Goal: Task Accomplishment & Management: Use online tool/utility

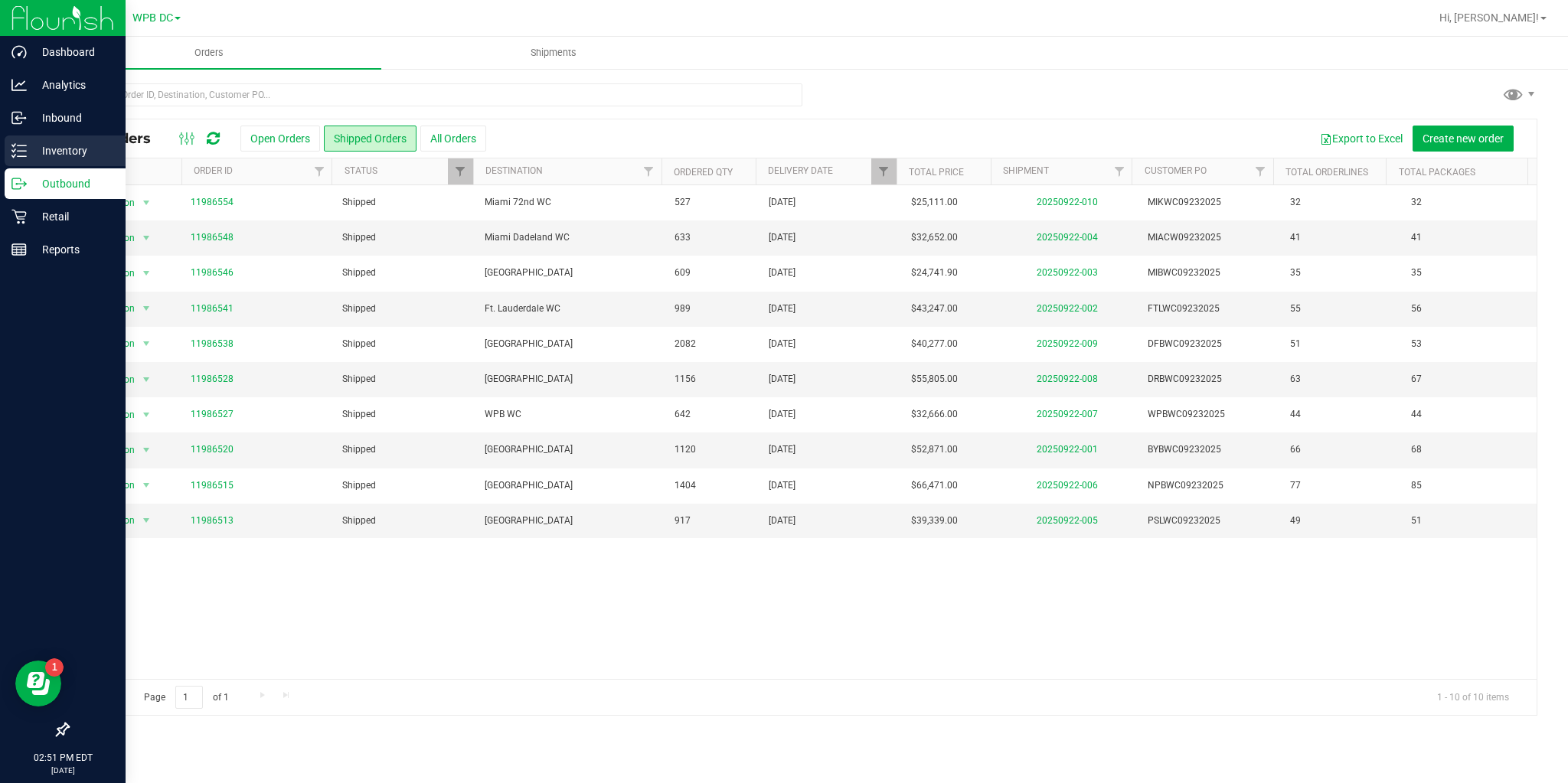
click at [28, 153] on p "Inventory" at bounding box center [73, 151] width 91 height 19
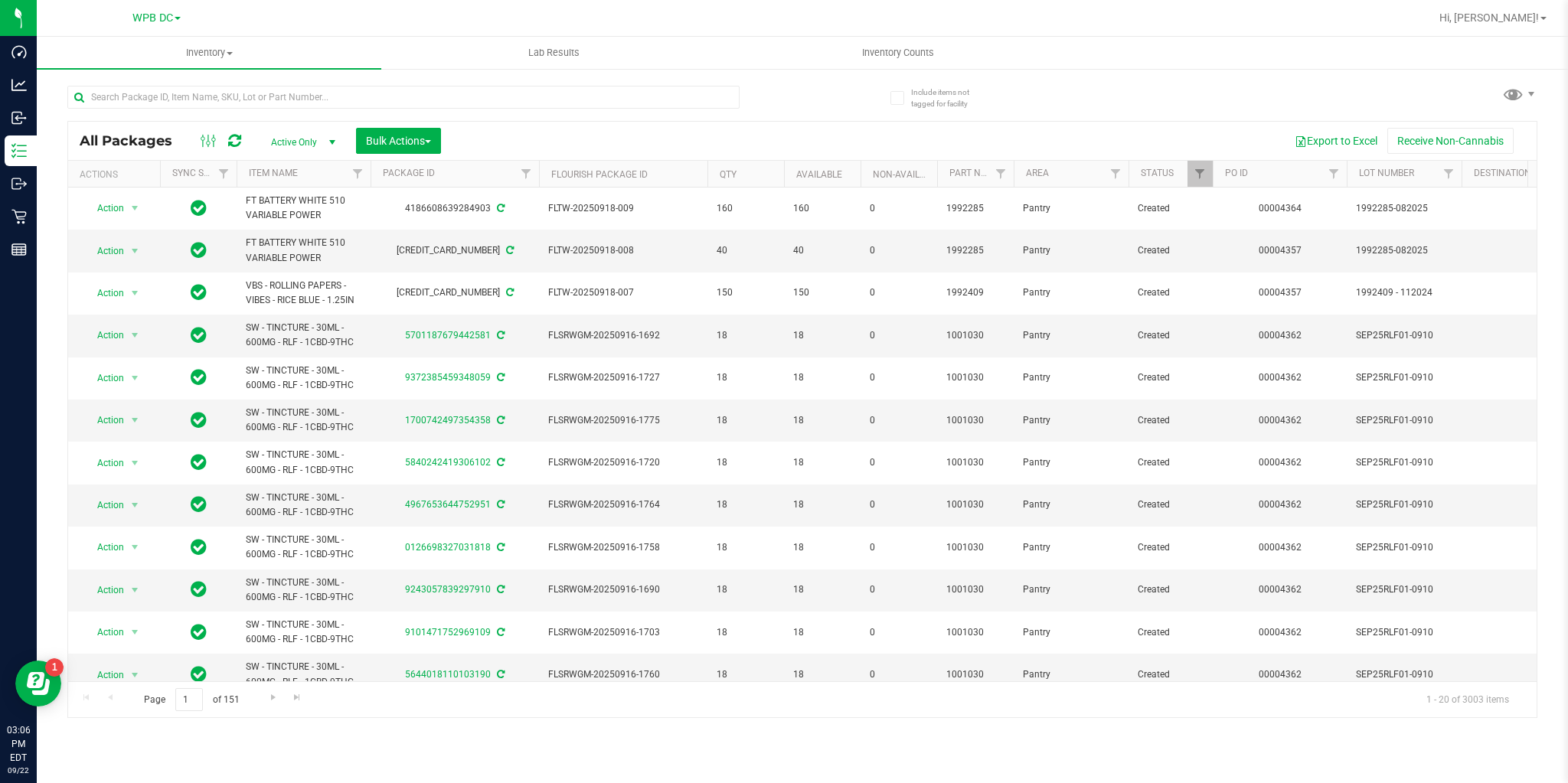
click at [236, 147] on icon at bounding box center [235, 141] width 13 height 15
paste input "SN250728DC1-0804"
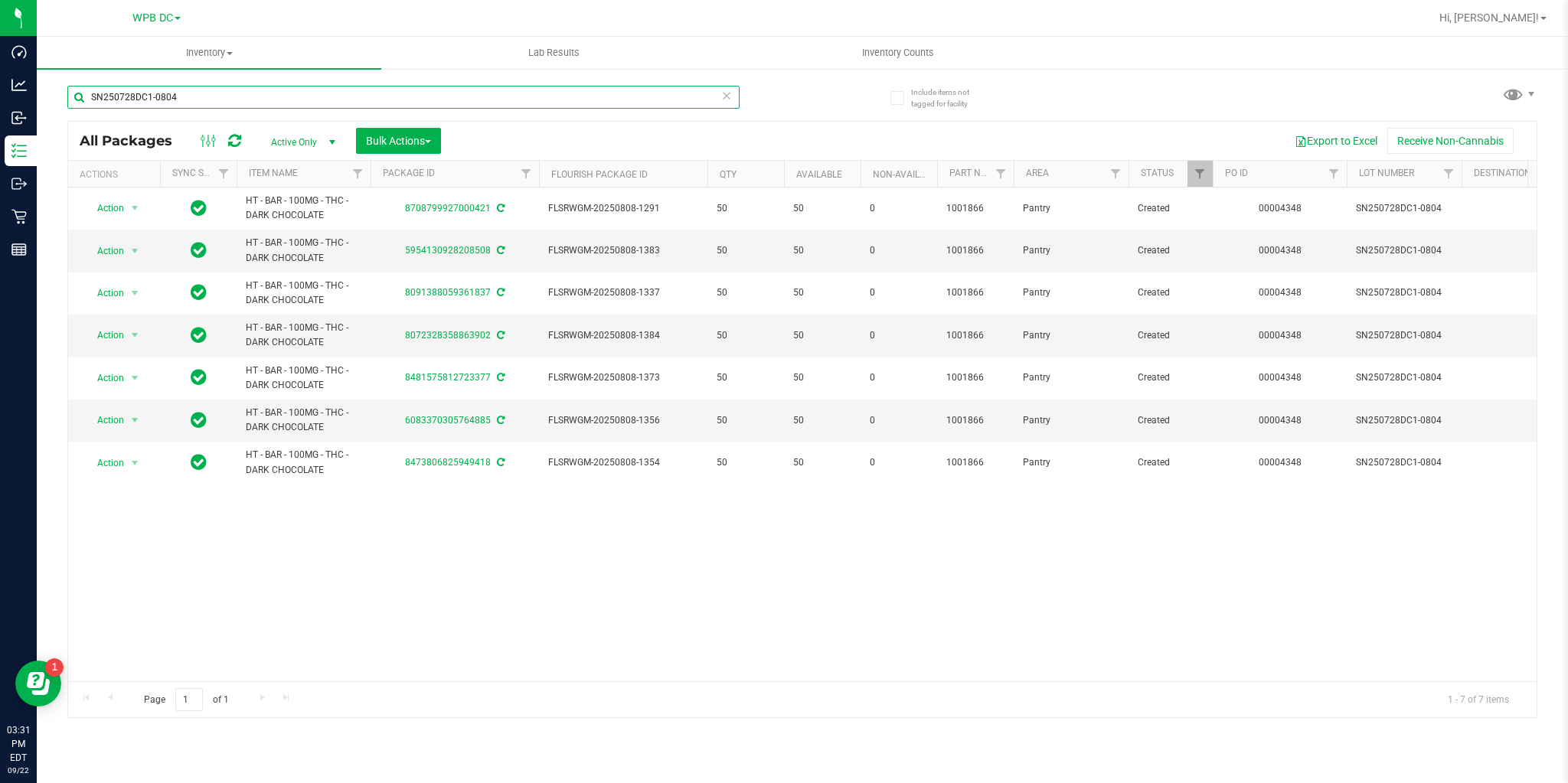
type input "SN250728DC1-0804"
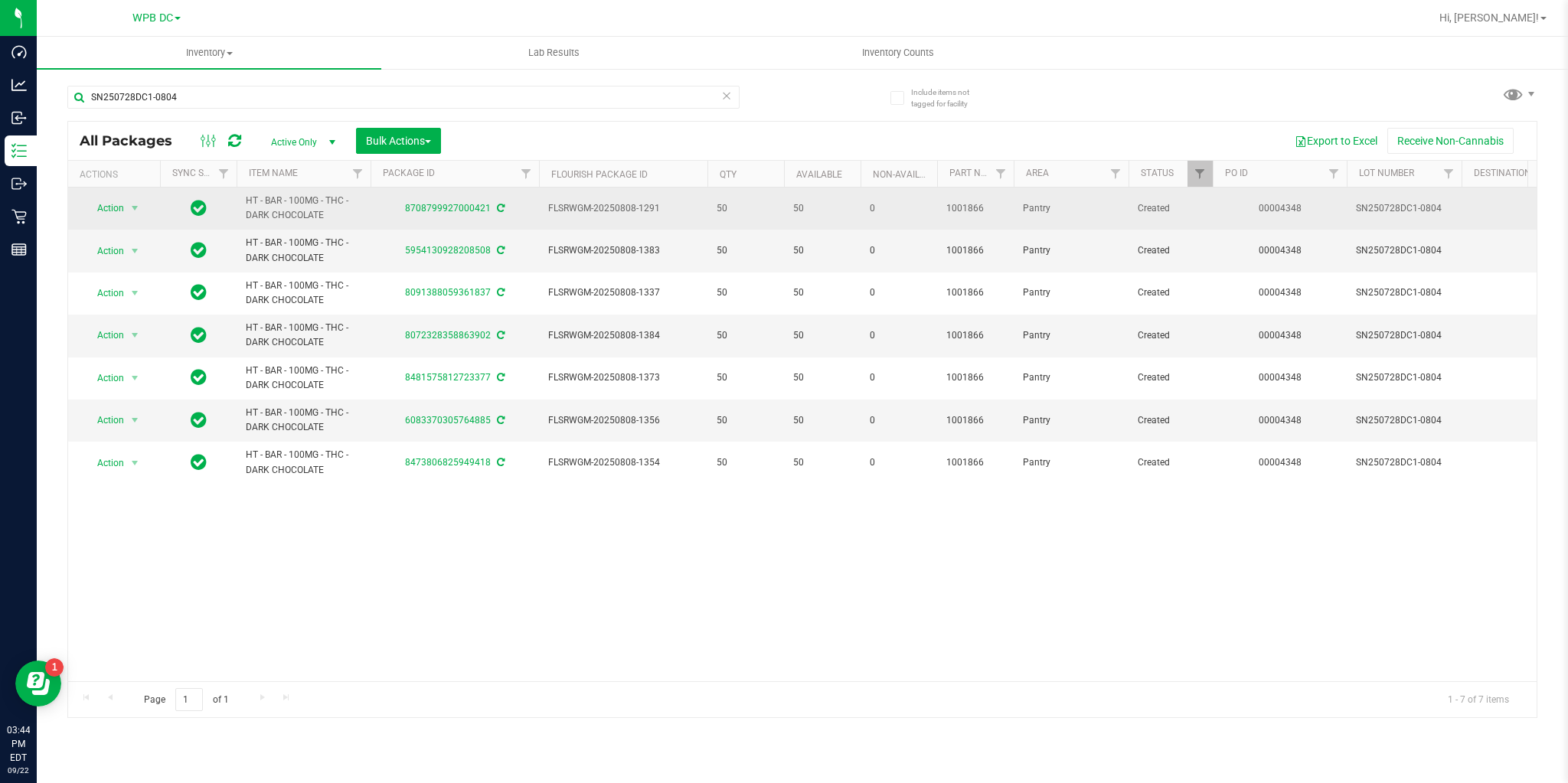
drag, startPoint x: 243, startPoint y: 197, endPoint x: 337, endPoint y: 217, distance: 96.1
click at [337, 217] on td "HT - BAR - 100MG - THC - DARK CHOCOLATE" at bounding box center [304, 208] width 134 height 42
copy span "HT - BAR - 100MG - THC - DARK CHOCOLATE"
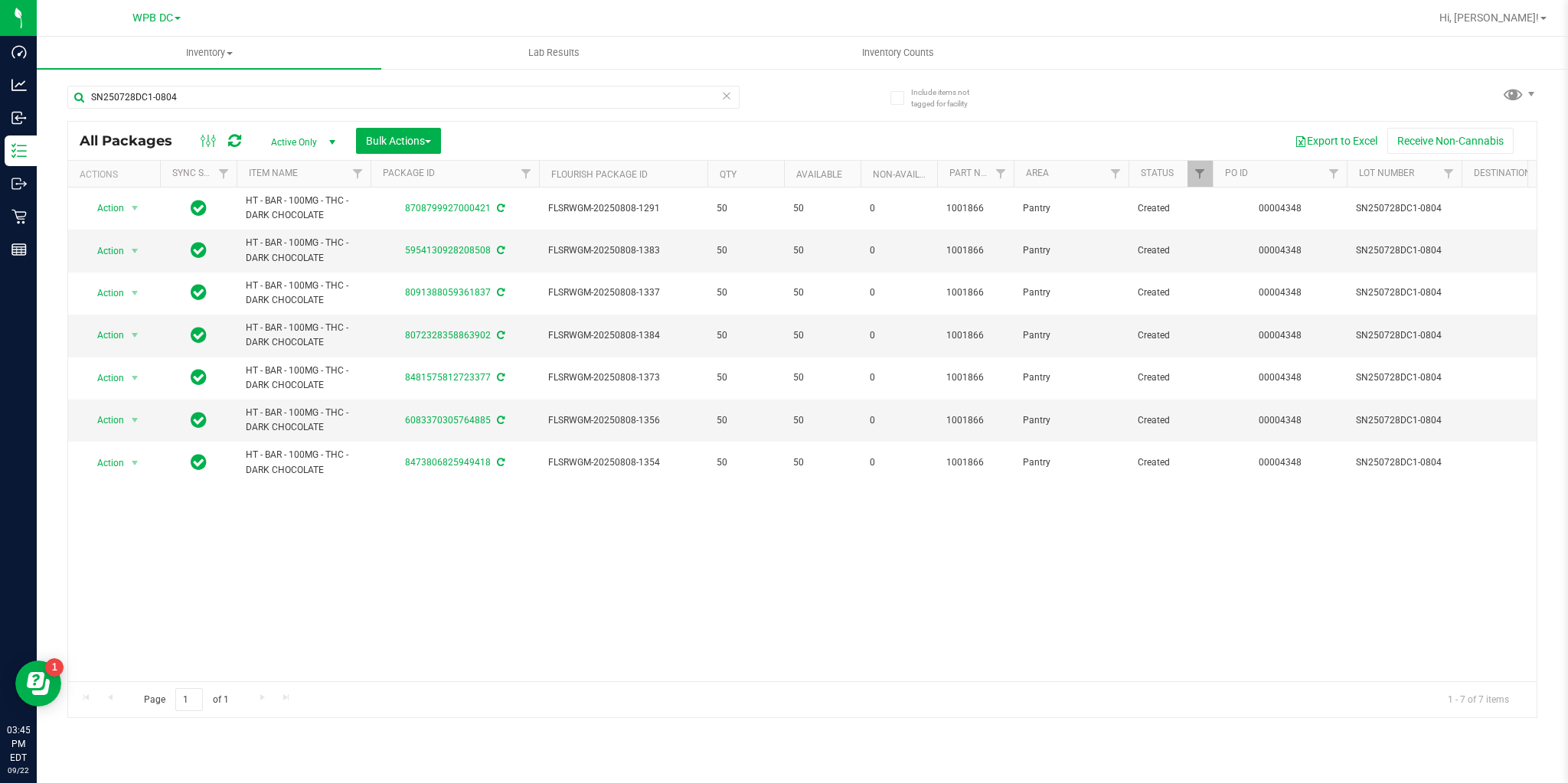
click at [351, 489] on div "Action Action Adjust qty Create package Edit attributes Global inventory Locate…" at bounding box center [802, 434] width 1468 height 493
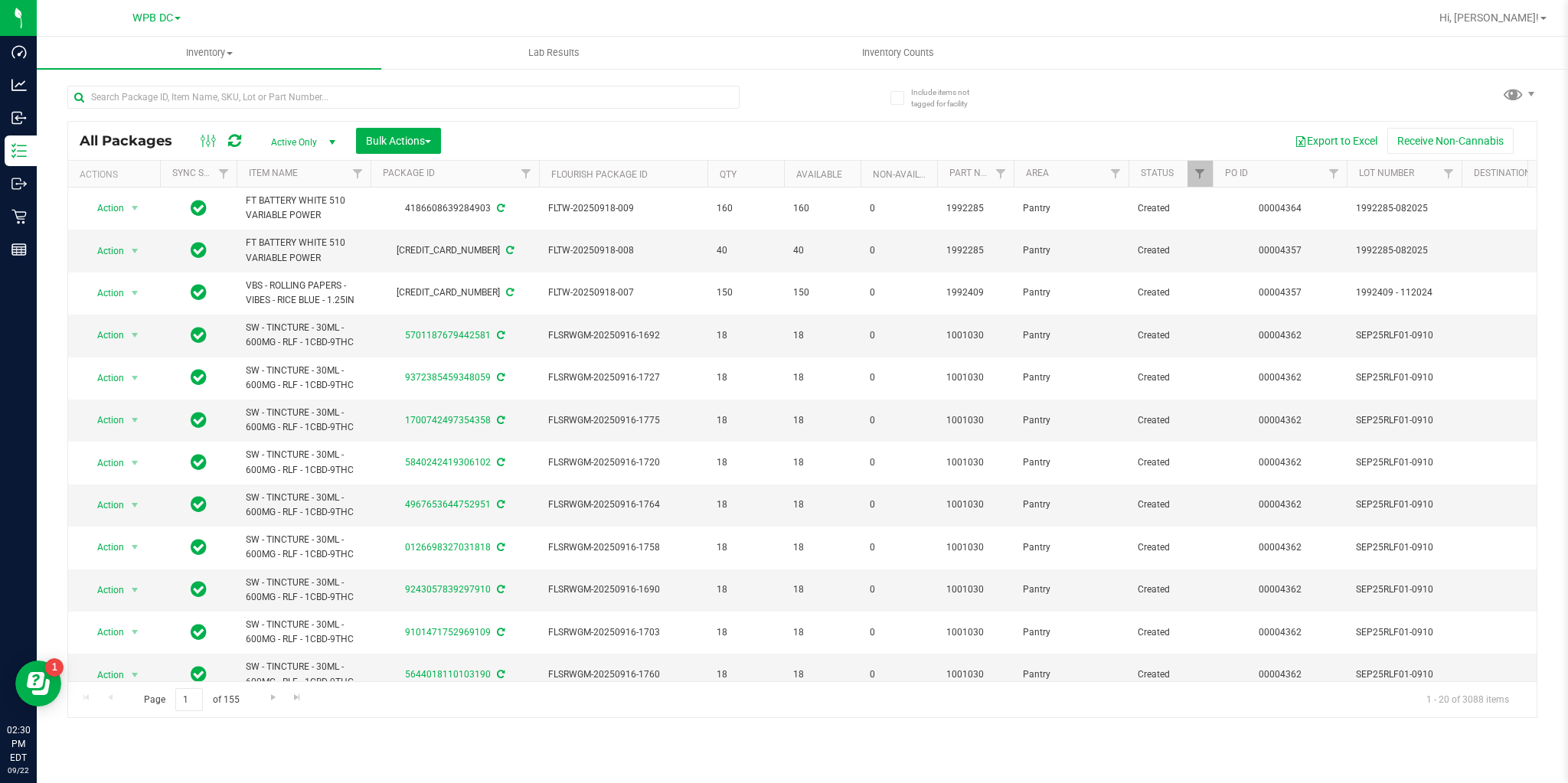
click at [232, 147] on icon at bounding box center [235, 141] width 13 height 15
click at [887, 55] on span "Inventory Counts" at bounding box center [897, 52] width 113 height 14
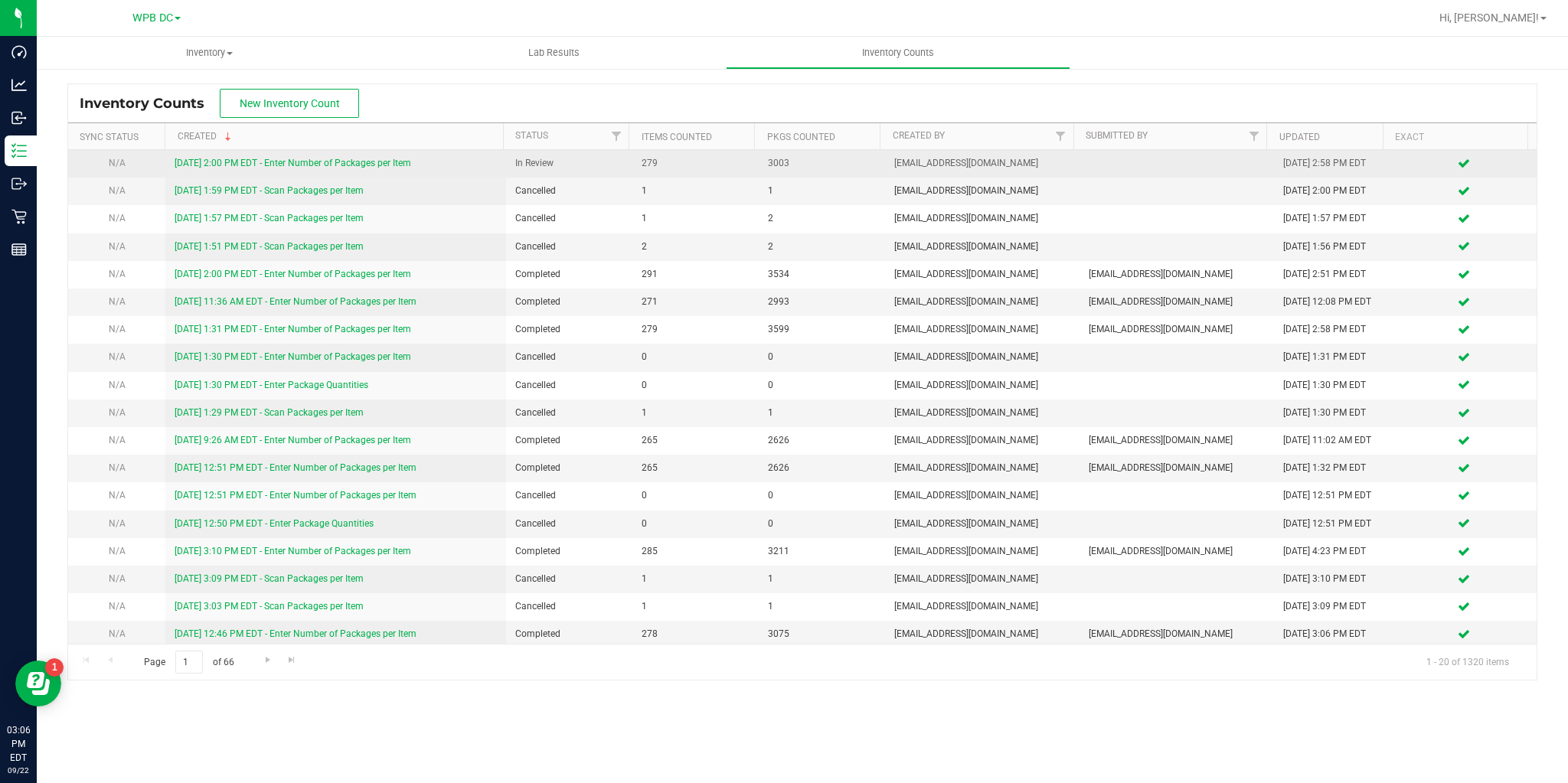
click at [258, 164] on link "[DATE] 2:00 PM EDT - Enter Number of Packages per Item" at bounding box center [293, 162] width 237 height 10
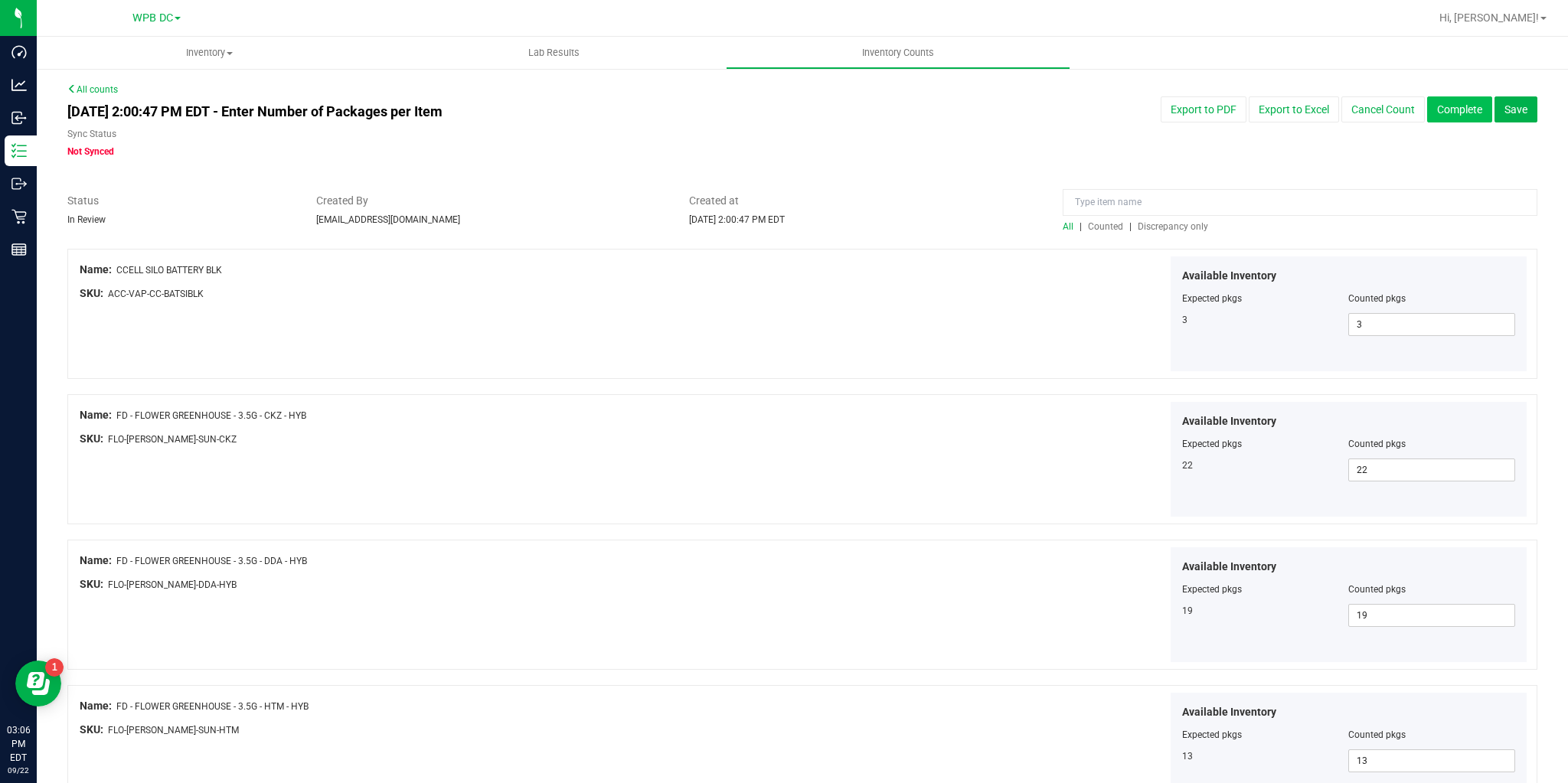
click at [1439, 112] on button "Complete" at bounding box center [1460, 109] width 65 height 26
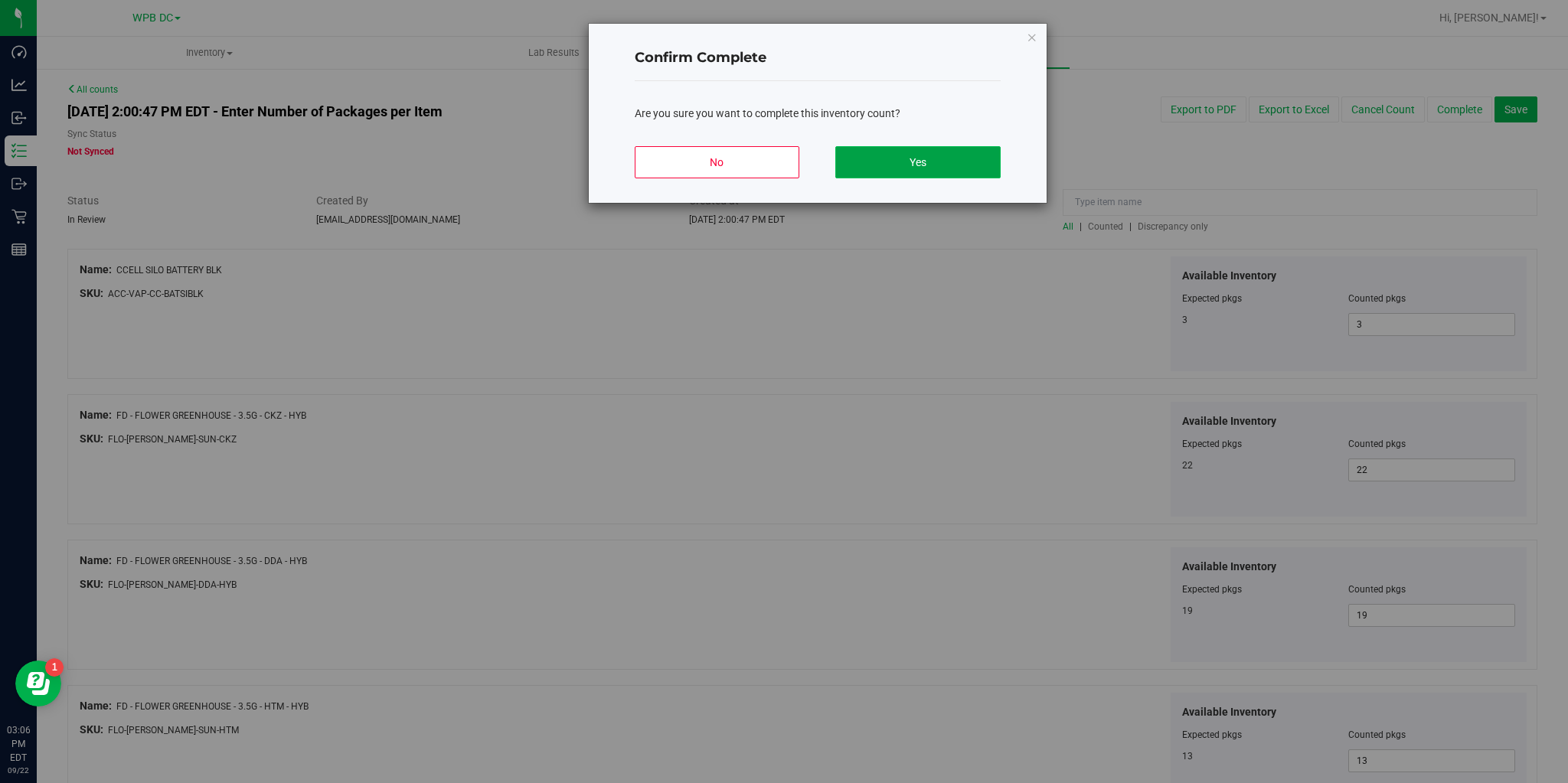
click at [946, 161] on button "Yes" at bounding box center [917, 162] width 164 height 32
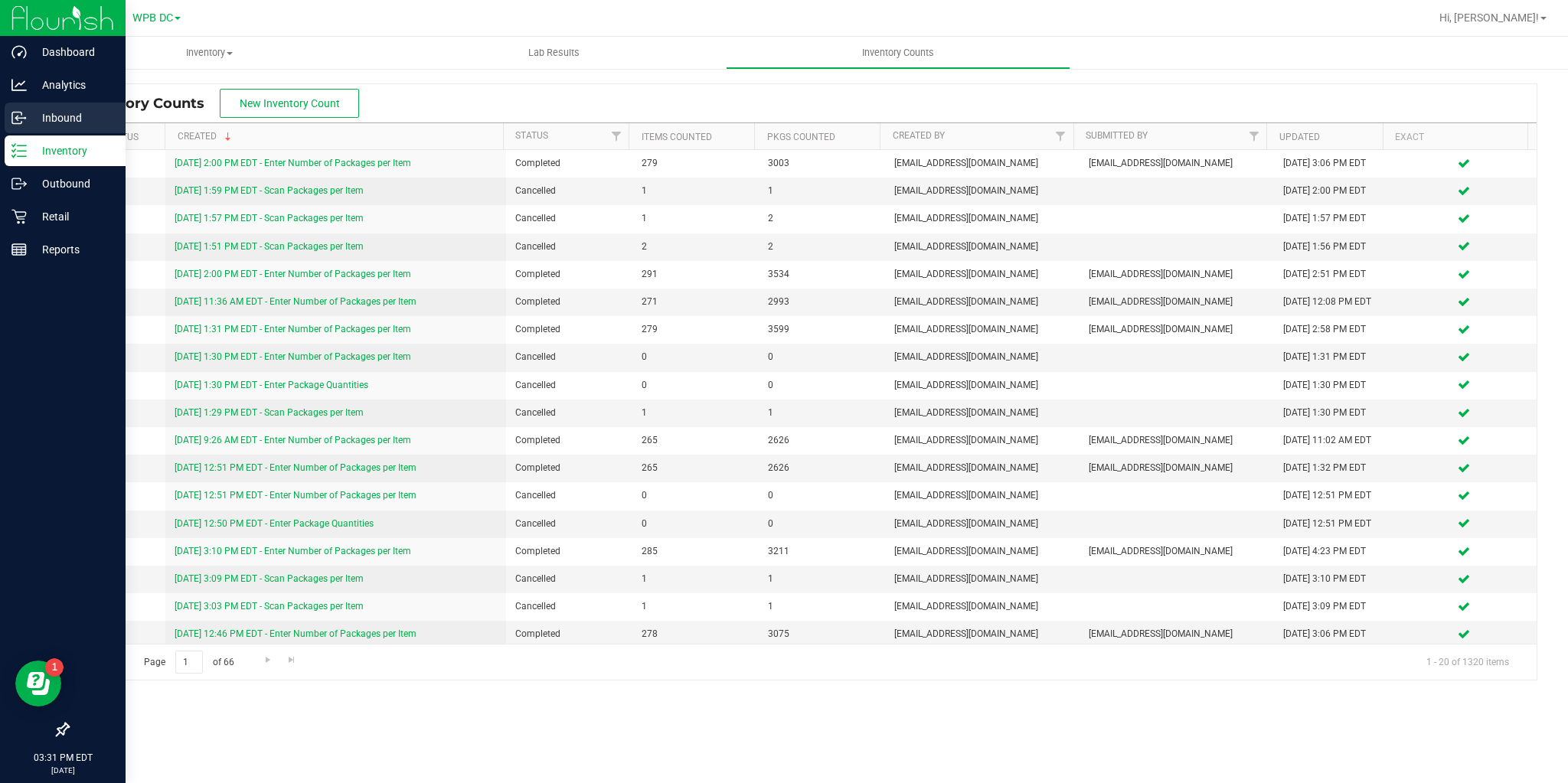
click at [27, 123] on p "Inbound" at bounding box center [73, 119] width 91 height 19
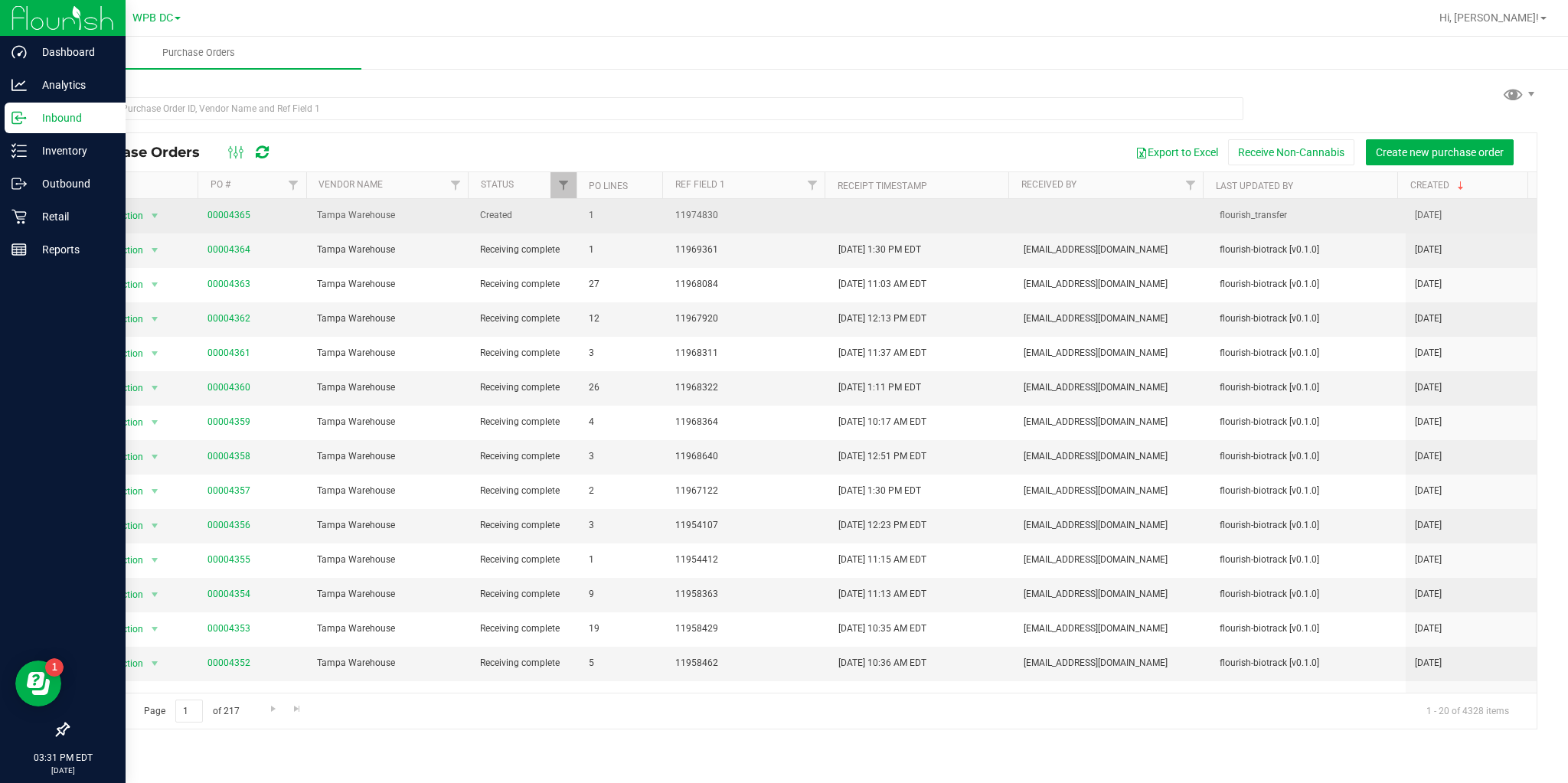
click at [231, 220] on span "00004365" at bounding box center [229, 216] width 43 height 15
click at [229, 220] on link "00004365" at bounding box center [229, 215] width 43 height 10
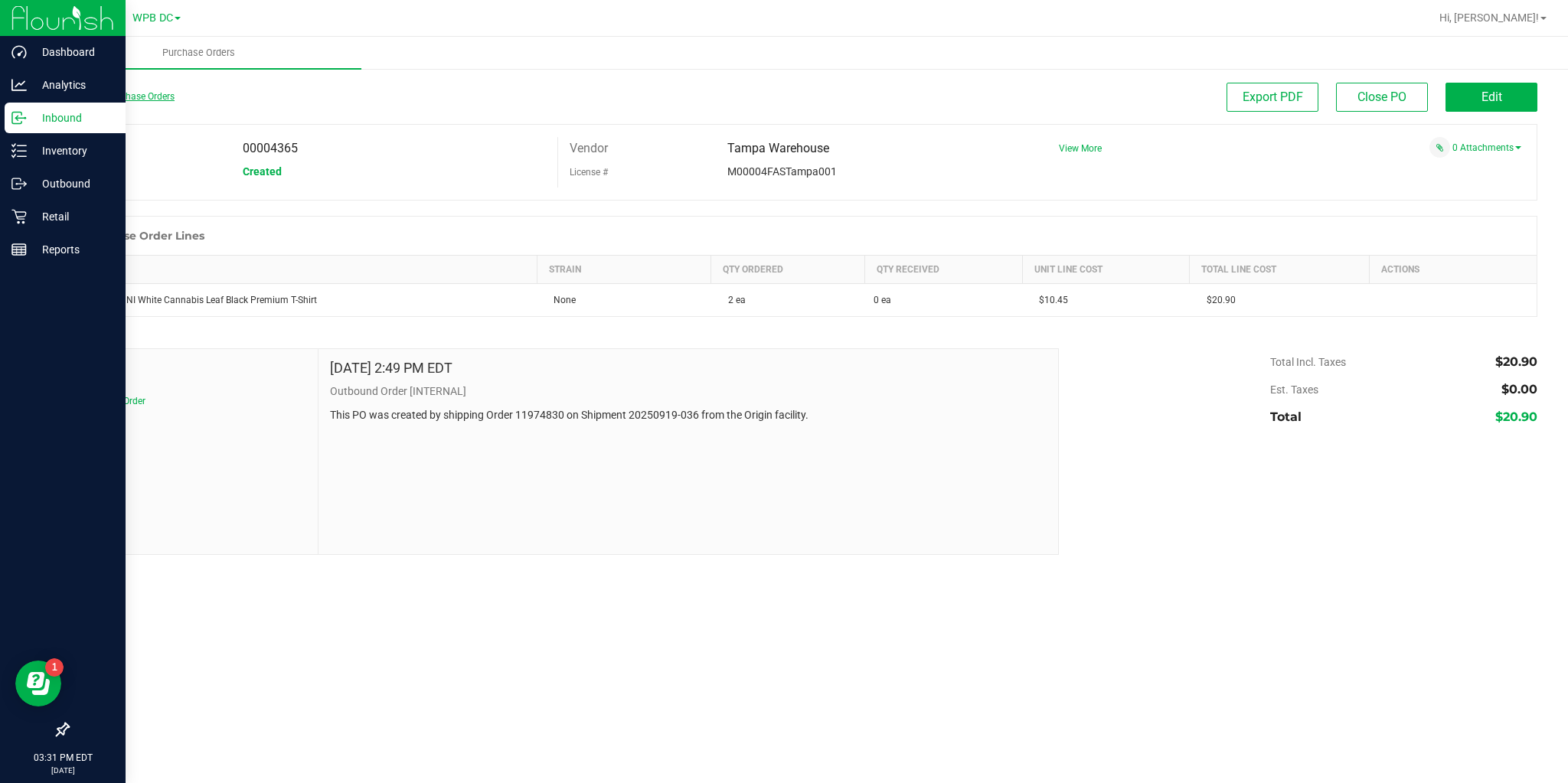
click at [138, 99] on link "Back to Purchase Orders" at bounding box center [120, 96] width 107 height 10
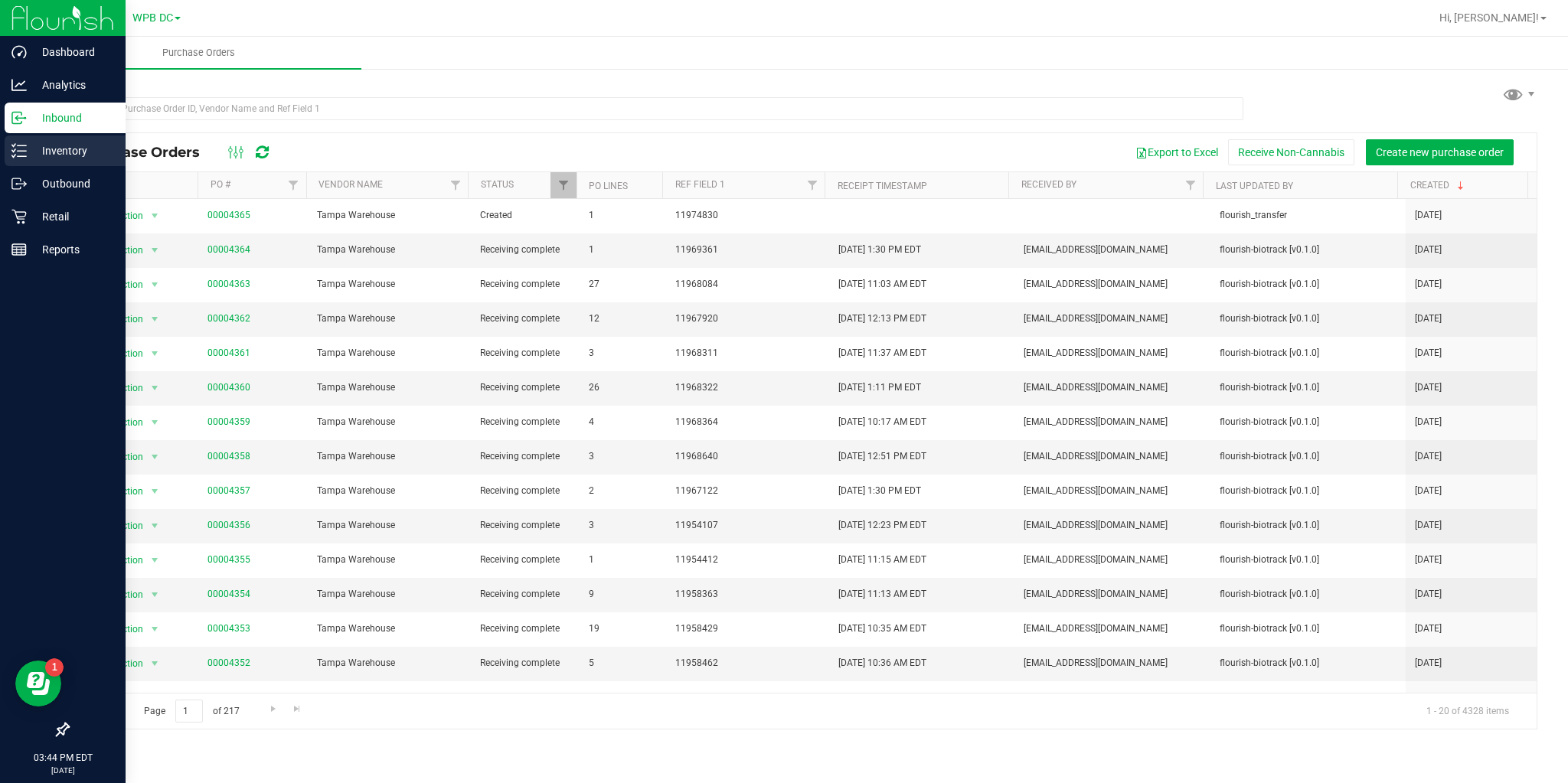
click at [8, 145] on div "Inventory" at bounding box center [65, 150] width 121 height 31
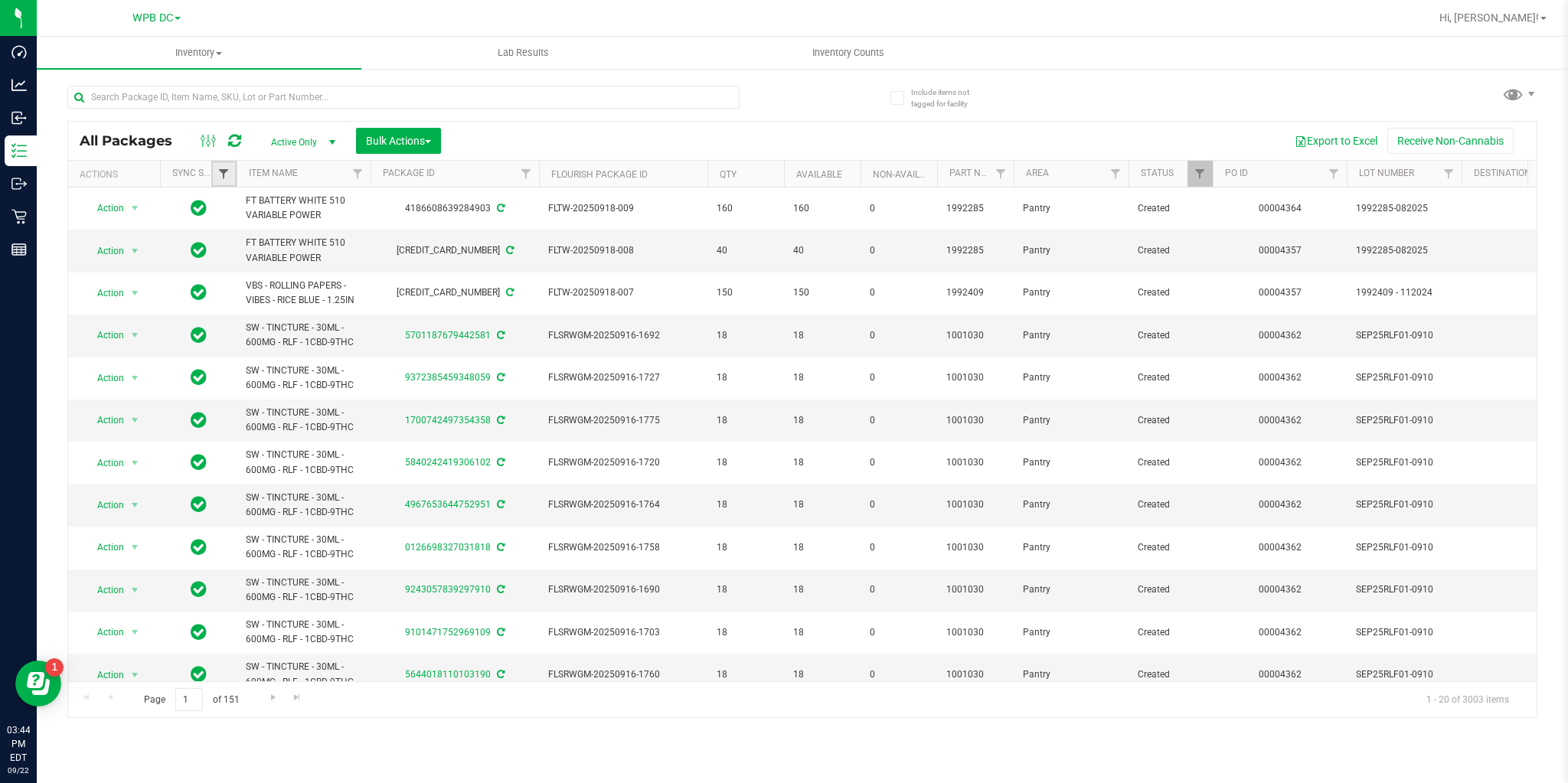
click at [223, 173] on span "Filter" at bounding box center [223, 174] width 12 height 12
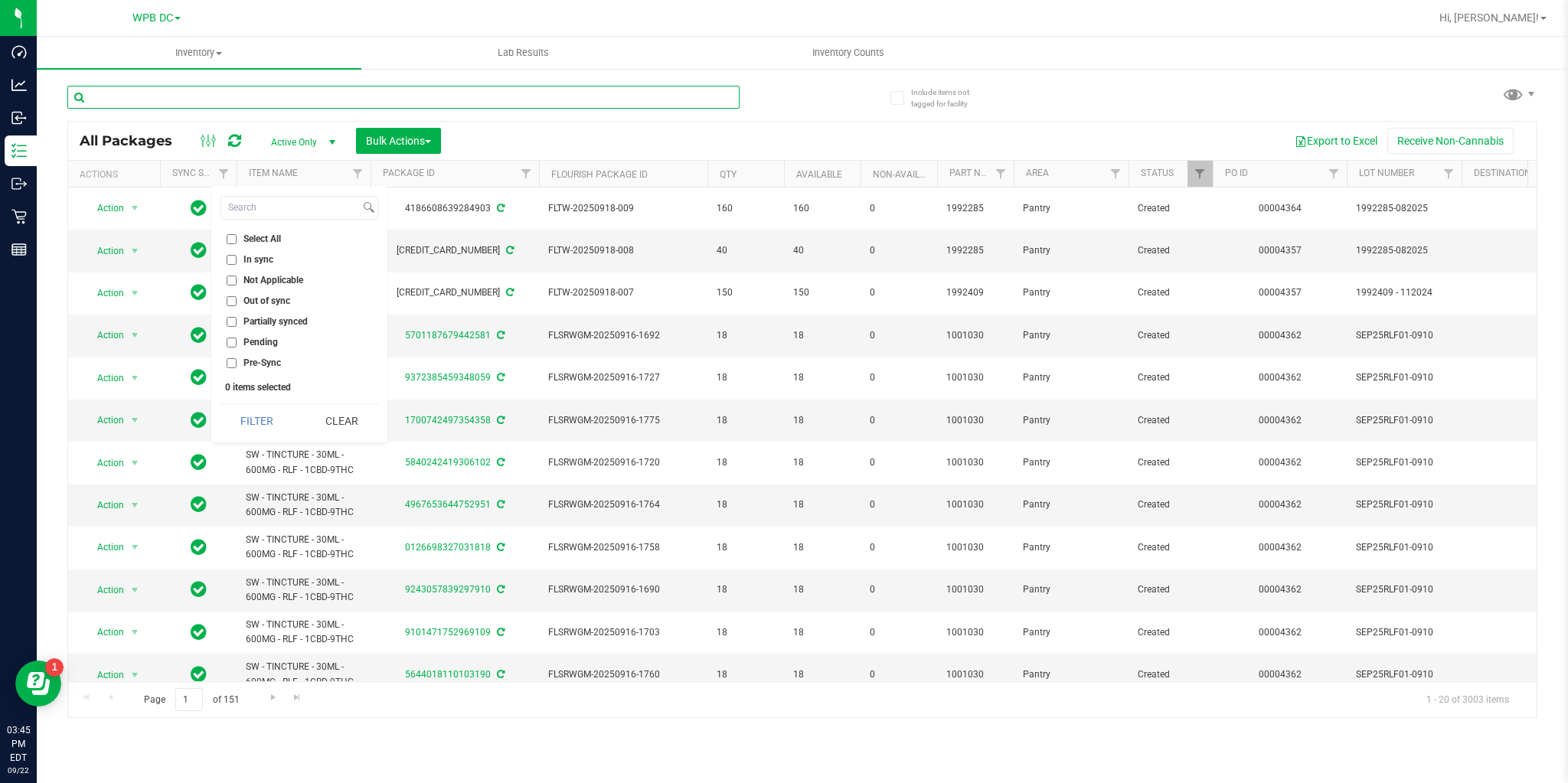
click at [160, 91] on input "text" at bounding box center [403, 97] width 672 height 23
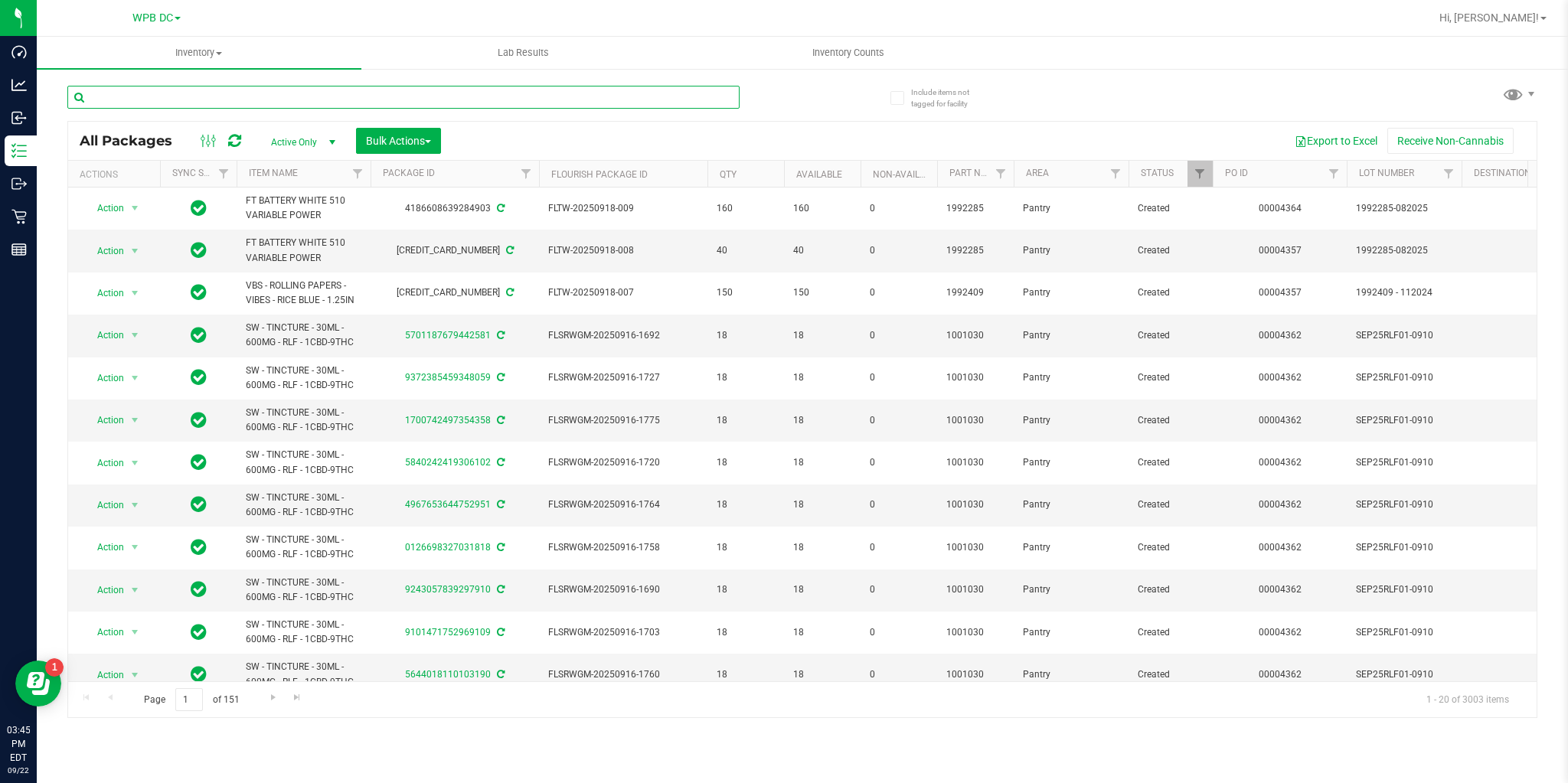
paste input "HT - BAR - 100MG - THC - DARK CHOCOLATE"
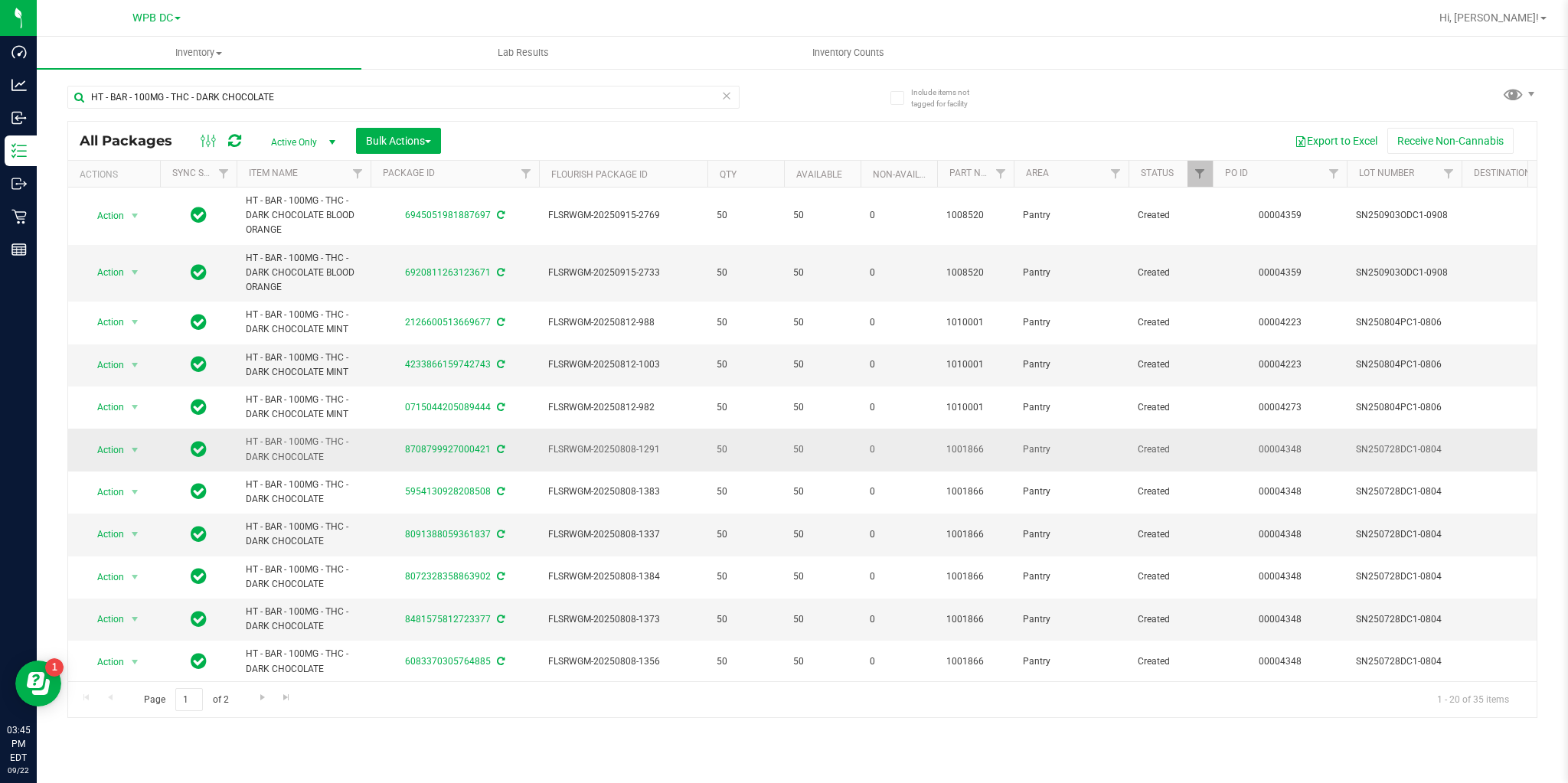
drag, startPoint x: 243, startPoint y: 438, endPoint x: 355, endPoint y: 452, distance: 112.9
click at [355, 452] on td "HT - BAR - 100MG - THC - DARK CHOCOLATE" at bounding box center [304, 450] width 134 height 42
copy span "HT - BAR - 100MG - THC - DARK CHOCOLATE"
click at [292, 96] on input "HT - BAR - 100MG - THC - DARK CHOCOLATE" at bounding box center [403, 97] width 672 height 23
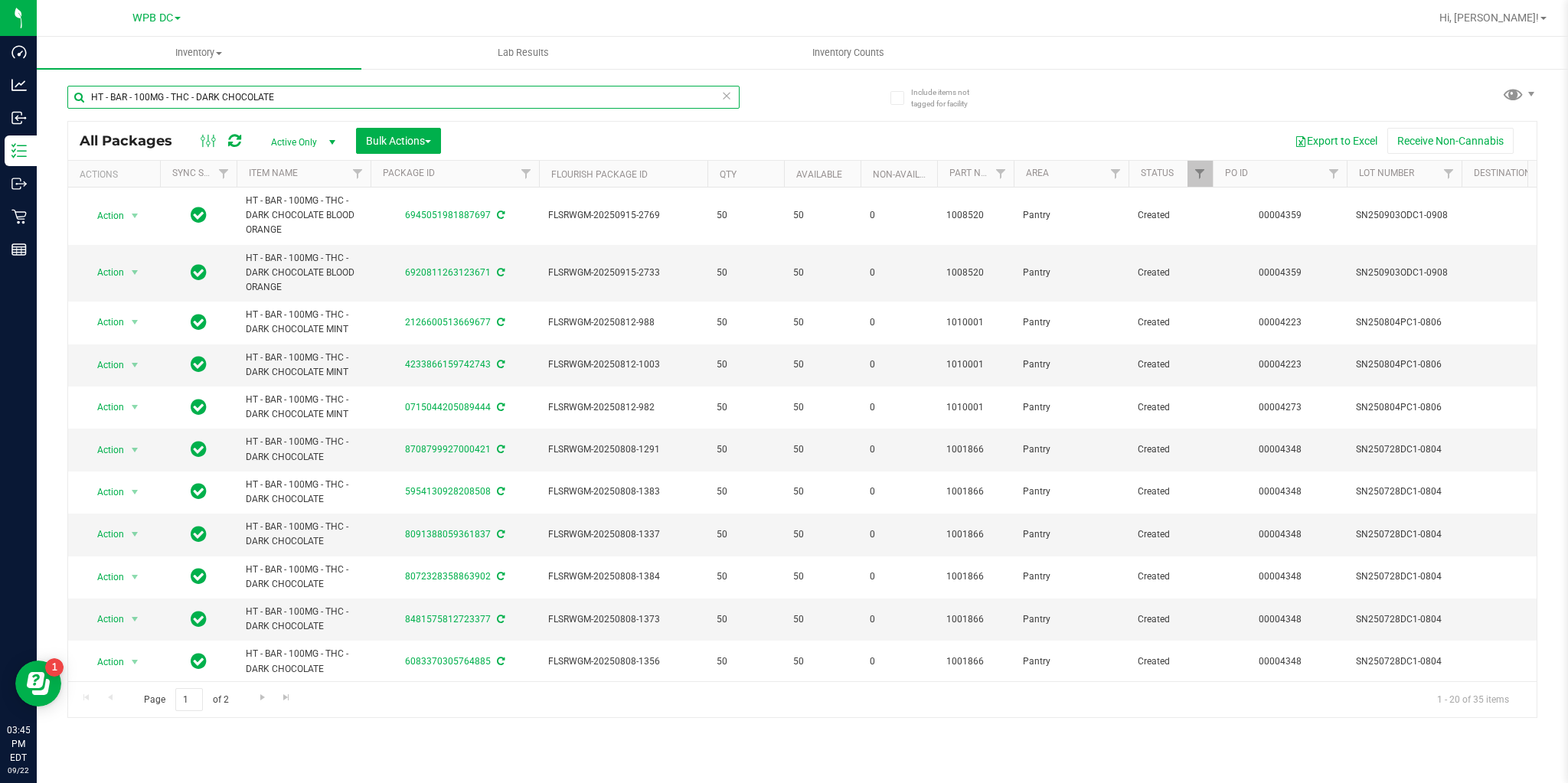
click at [292, 96] on input "HT - BAR - 100MG - THC - DARK CHOCOLATE" at bounding box center [403, 97] width 672 height 23
click at [293, 83] on div "HT - BAR - 100MG - THC - DARK CHOCOLATE" at bounding box center [435, 96] width 735 height 49
click at [294, 87] on div "HT - BAR - 100MG - THC - DARK CHOCOLATE" at bounding box center [435, 96] width 735 height 49
click at [290, 96] on input "HT - BAR - 100MG - THC - DARK CHOCOLATE" at bounding box center [403, 97] width 672 height 23
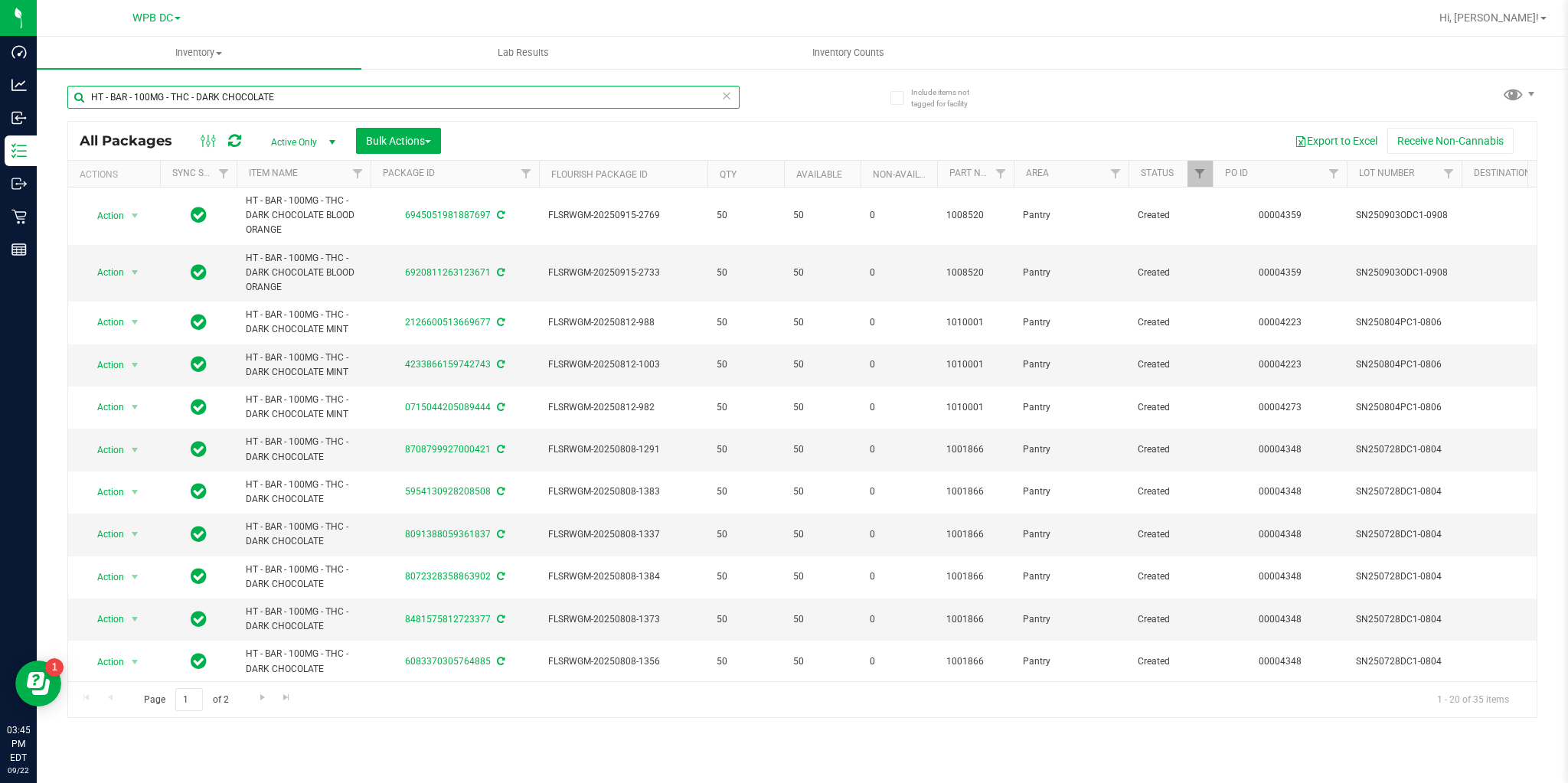
click at [290, 96] on input "HT - BAR - 100MG - THC - DARK CHOCOLATE" at bounding box center [403, 97] width 672 height 23
click at [289, 99] on input "HT - BAR - 100MG - THC - DARK CHOCOLATE" at bounding box center [403, 97] width 672 height 23
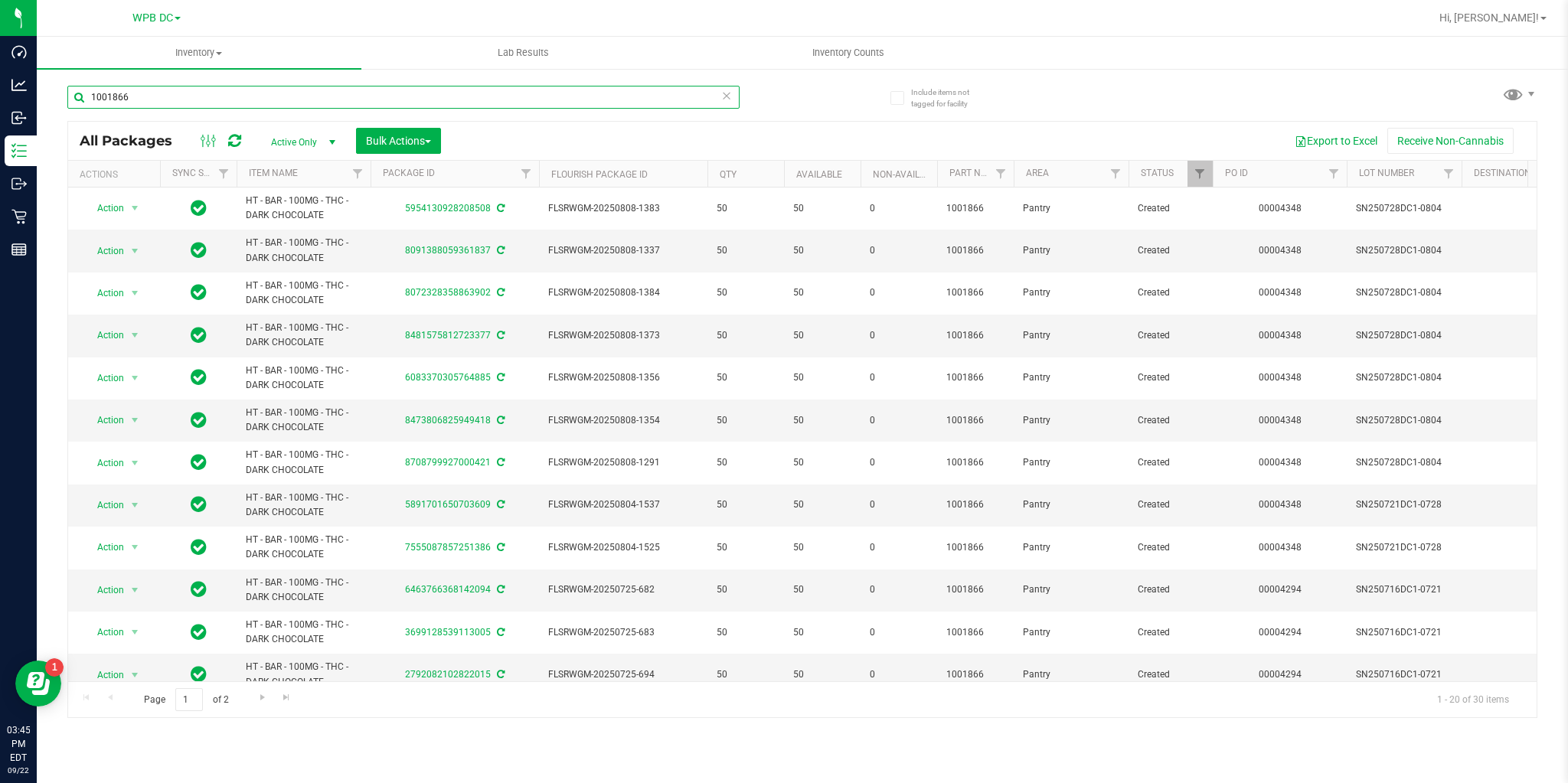
type input "1001866"
drag, startPoint x: 164, startPoint y: 99, endPoint x: 89, endPoint y: 95, distance: 75.1
click at [89, 95] on input "1001866" at bounding box center [403, 97] width 672 height 23
